Goal: Information Seeking & Learning: Find specific fact

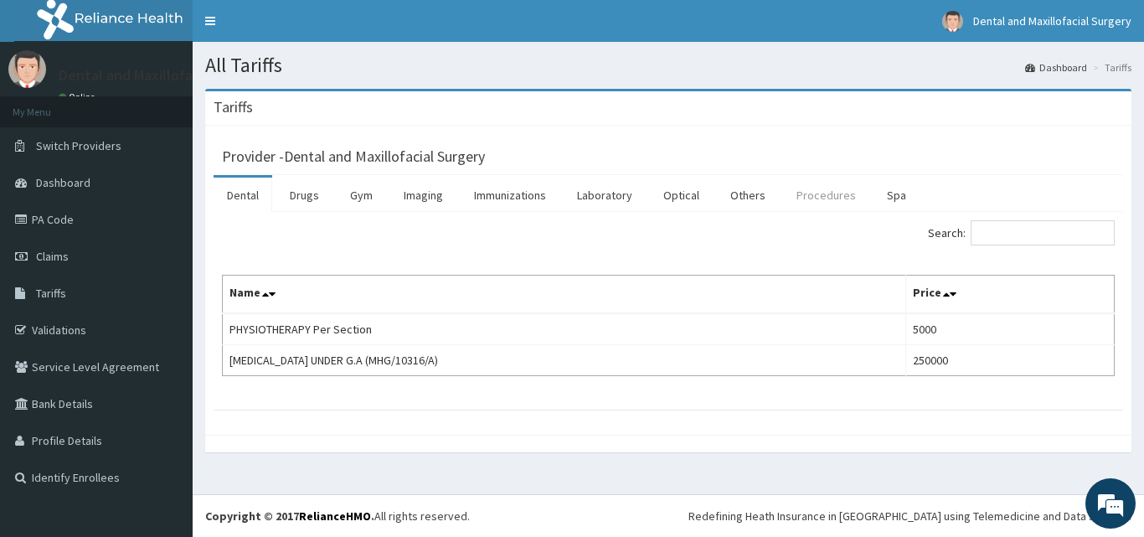
click at [827, 206] on link "Procedures" at bounding box center [826, 195] width 86 height 35
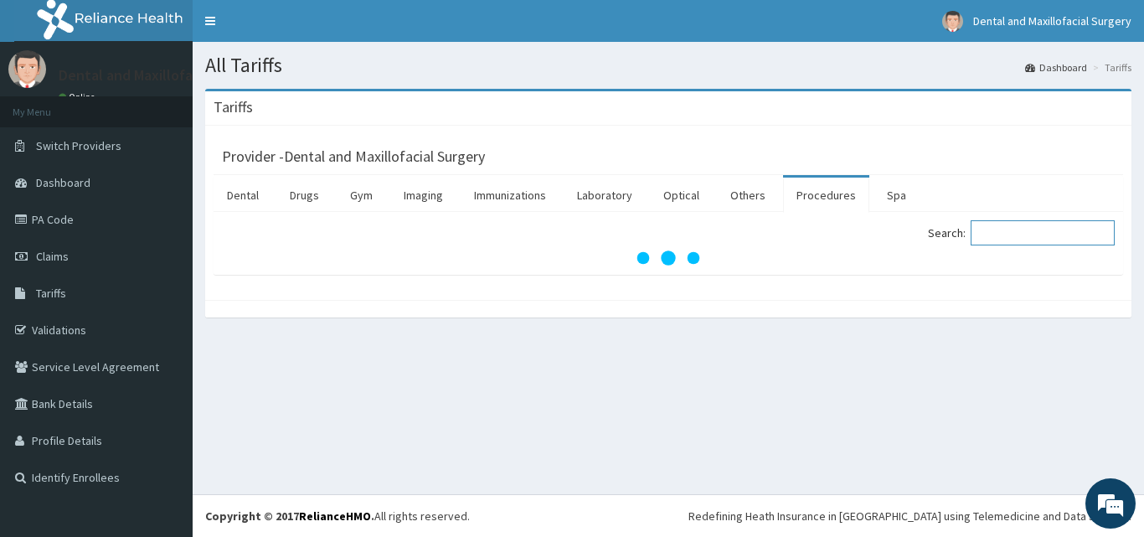
click at [1029, 226] on input "Search:" at bounding box center [1043, 232] width 144 height 25
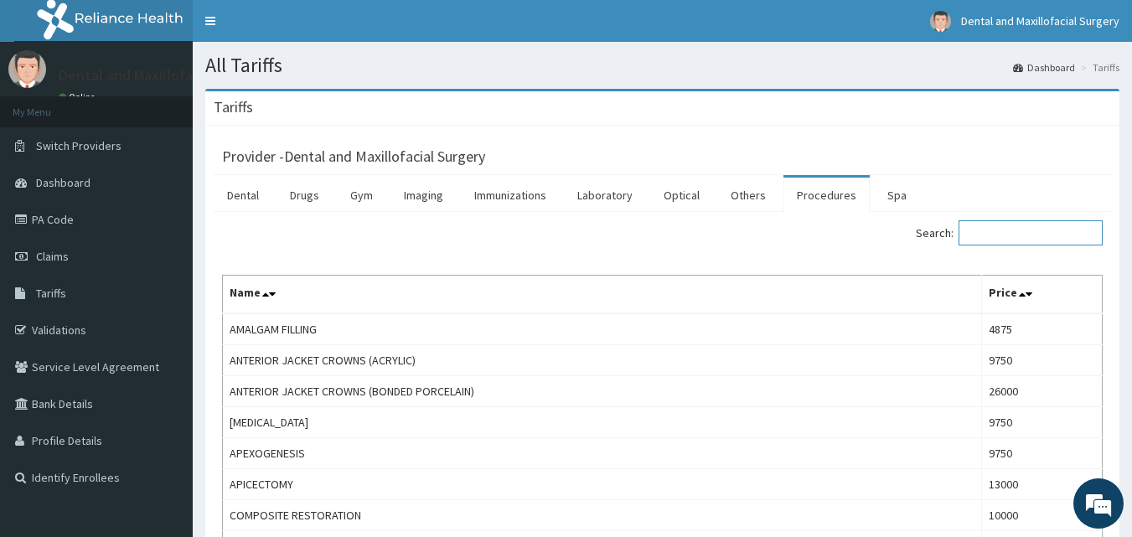
click at [1029, 226] on input "Search:" at bounding box center [1030, 232] width 144 height 25
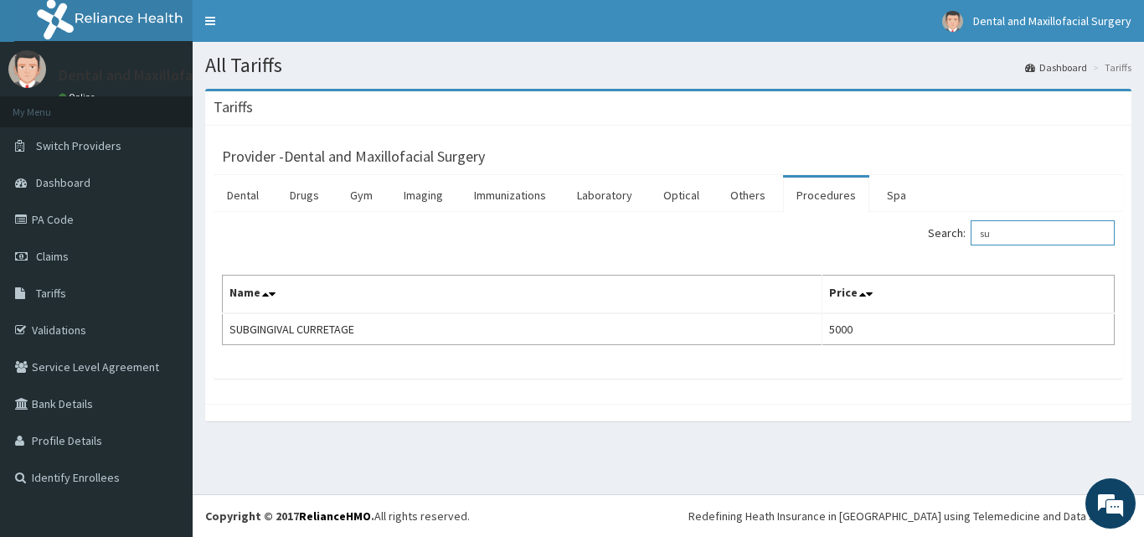
type input "s"
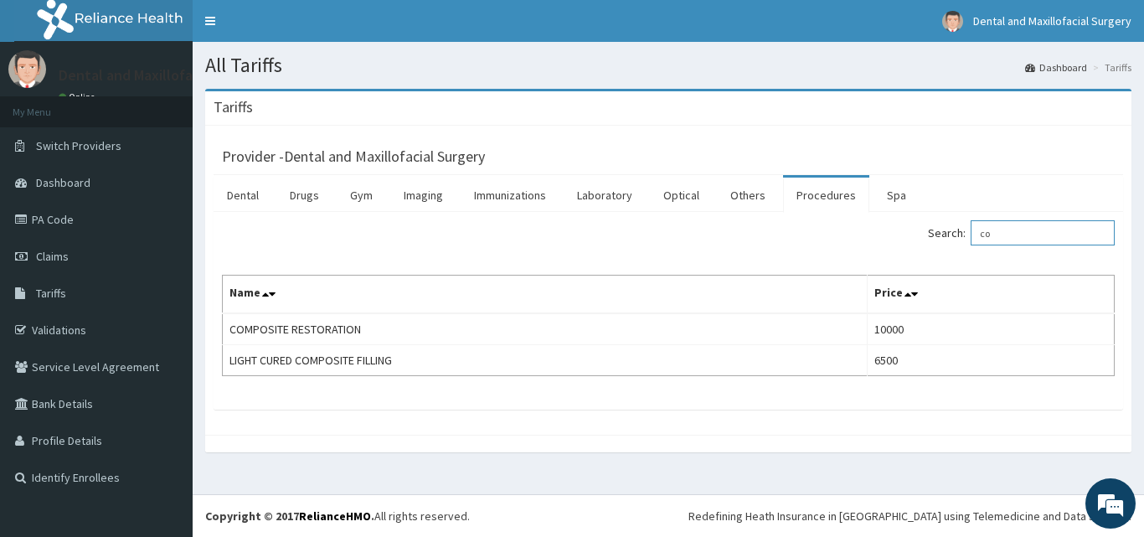
type input "c"
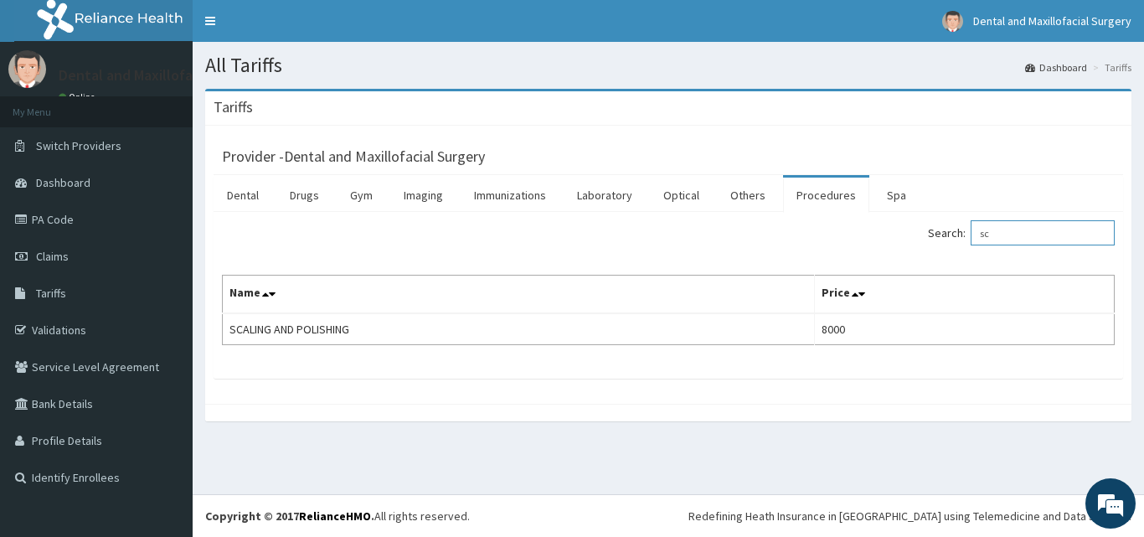
type input "s"
type input "r"
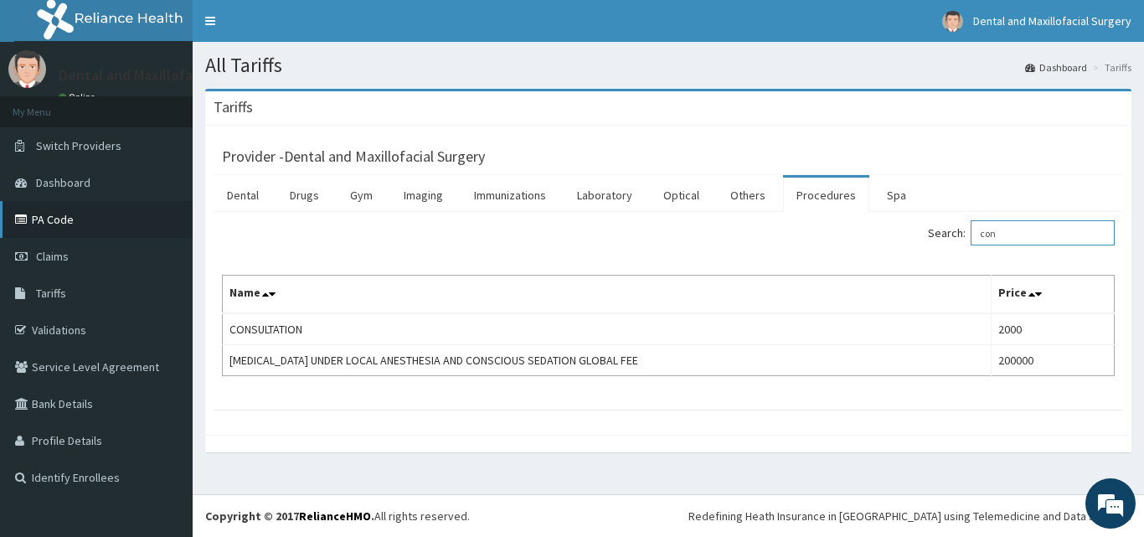
type input "con"
click at [79, 210] on link "PA Code" at bounding box center [96, 219] width 193 height 37
